Goal: Task Accomplishment & Management: Use online tool/utility

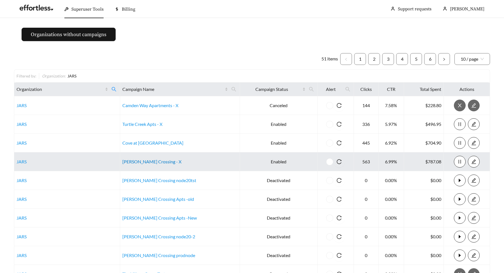
click at [146, 161] on link "[PERSON_NAME] Crossing - X" at bounding box center [151, 161] width 59 height 5
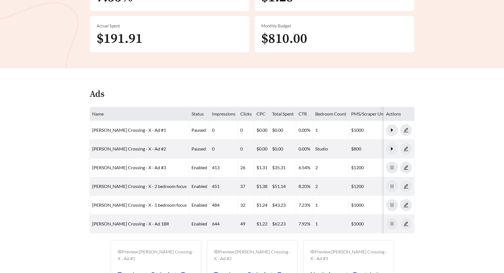
scroll to position [223, 0]
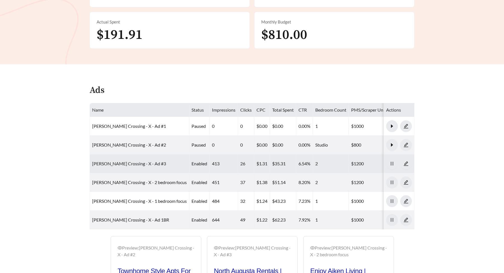
click at [129, 161] on link "Archer Crossing - X - Ad #3" at bounding box center [129, 163] width 74 height 5
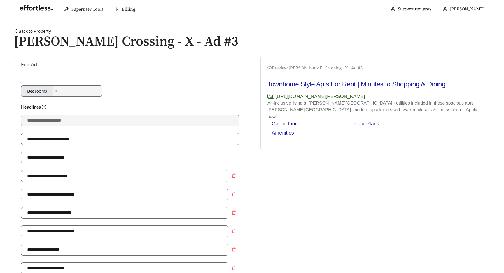
scroll to position [377, 0]
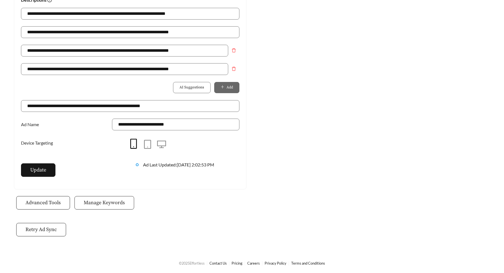
click at [98, 202] on span "Manage Keywords" at bounding box center [104, 203] width 41 height 8
